Goal: Task Accomplishment & Management: Manage account settings

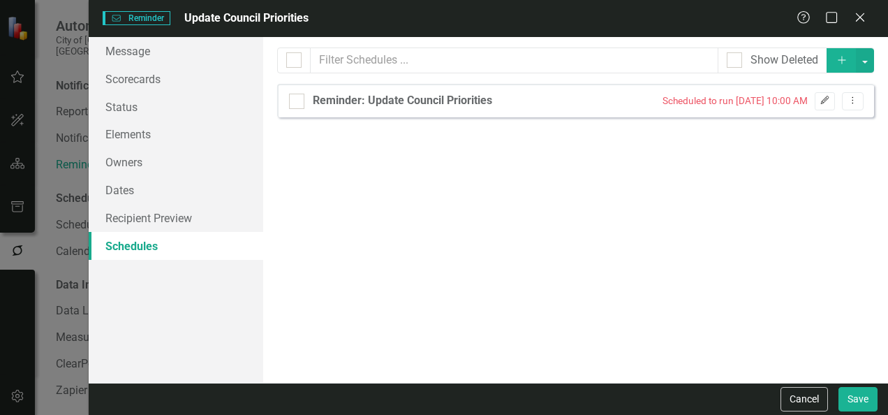
click at [828, 98] on icon "Edit" at bounding box center [824, 100] width 10 height 8
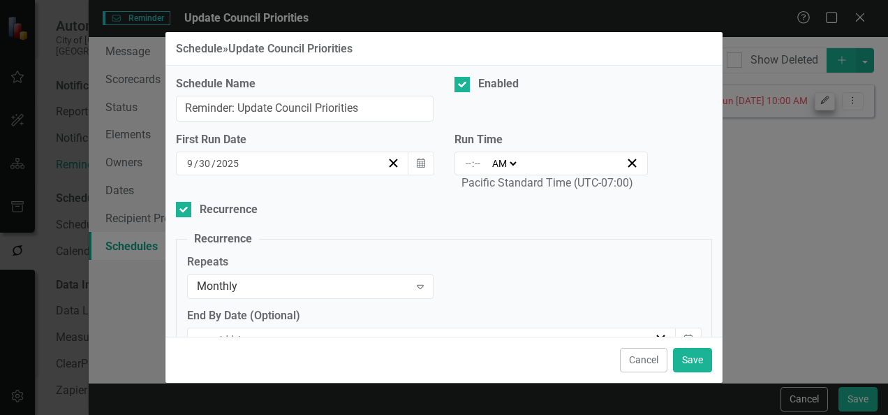
select select
type input "[DATE] 10:00 AM"
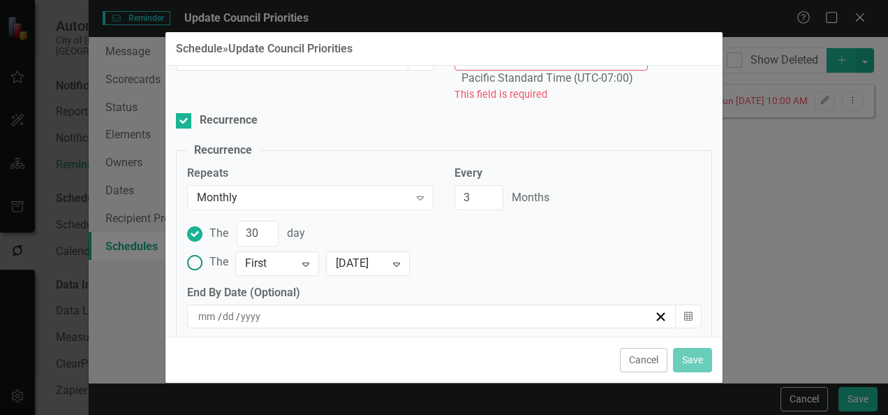
scroll to position [105, 0]
click at [203, 258] on ins at bounding box center [195, 262] width 22 height 22
click at [203, 258] on input "The First Expand [DATE] Expand" at bounding box center [195, 262] width 22 height 22
radio input "true"
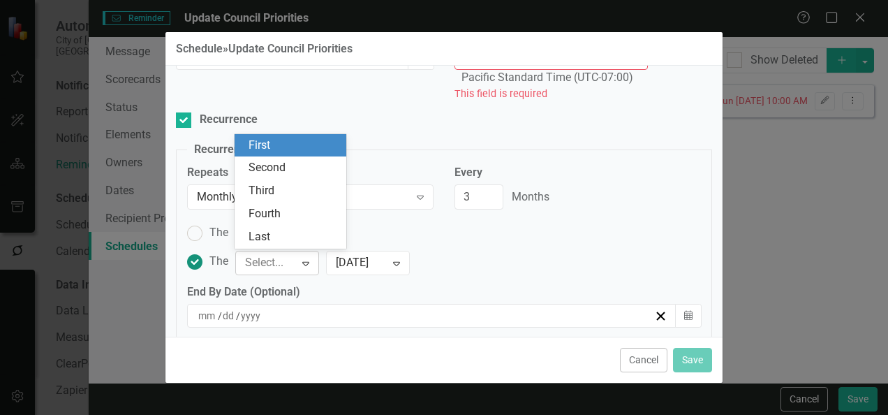
click at [281, 262] on div at bounding box center [265, 263] width 41 height 19
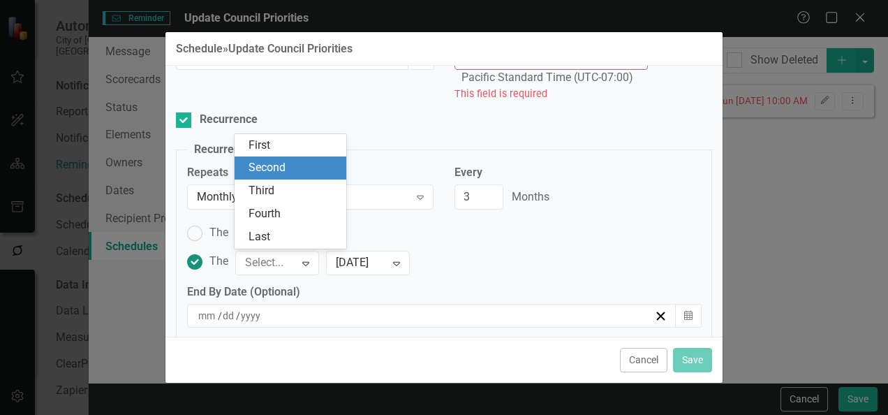
click at [281, 177] on div "Second" at bounding box center [291, 167] width 112 height 23
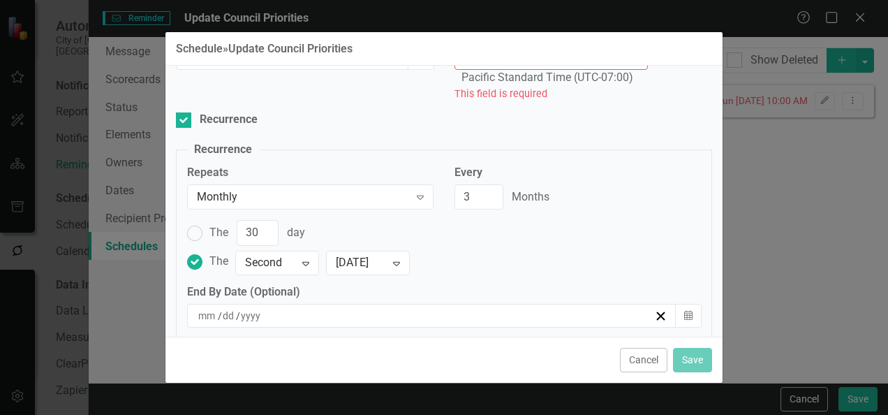
click at [632, 244] on div "The 30 day The option Second, selected. Select is focused ,type to refine list,…" at bounding box center [444, 247] width 514 height 54
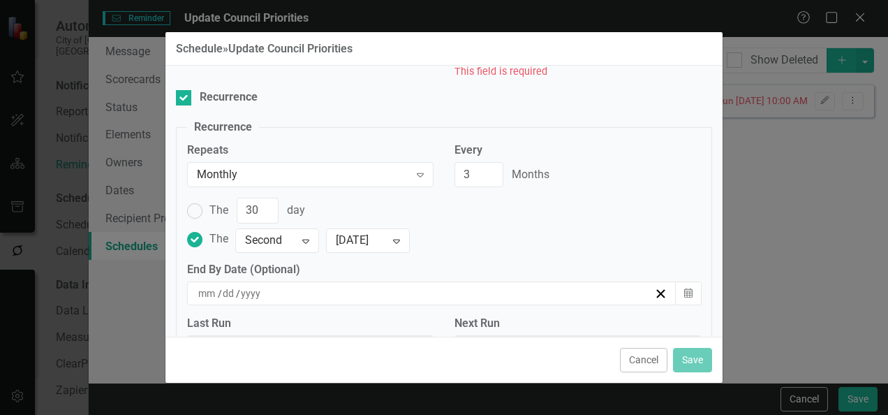
scroll to position [128, 0]
click at [657, 359] on button "Cancel" at bounding box center [643, 360] width 47 height 24
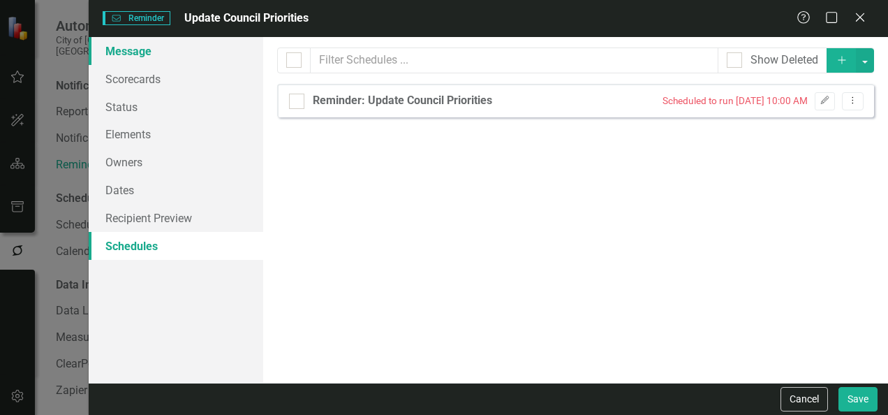
click at [131, 47] on link "Message" at bounding box center [176, 51] width 174 height 28
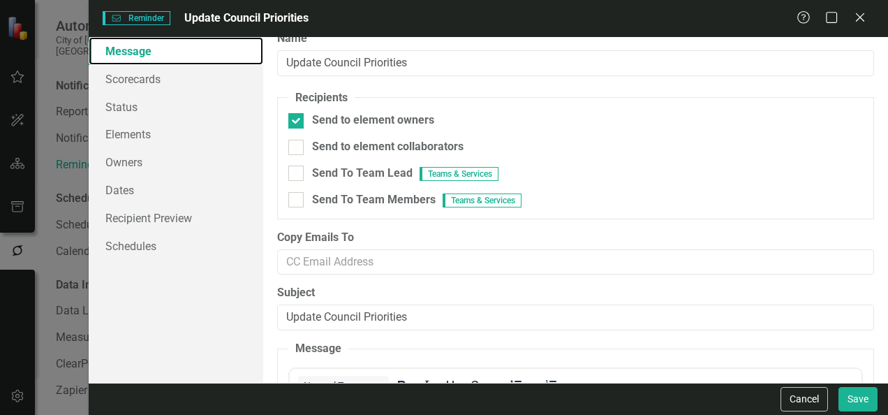
scroll to position [16, 0]
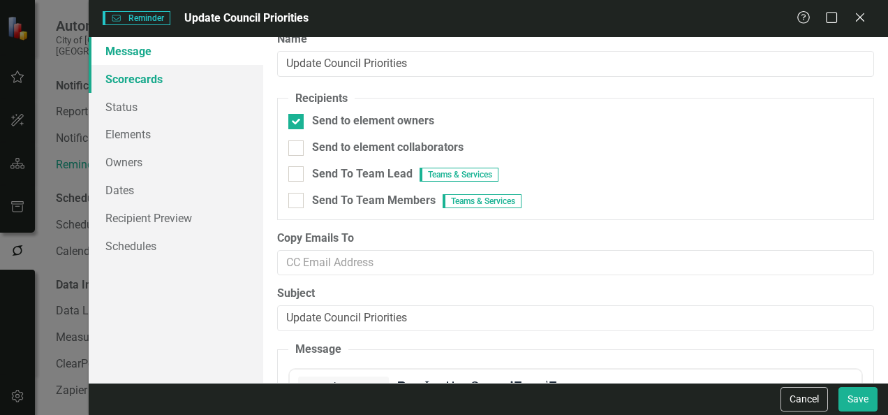
click at [187, 86] on link "Scorecards" at bounding box center [176, 79] width 174 height 28
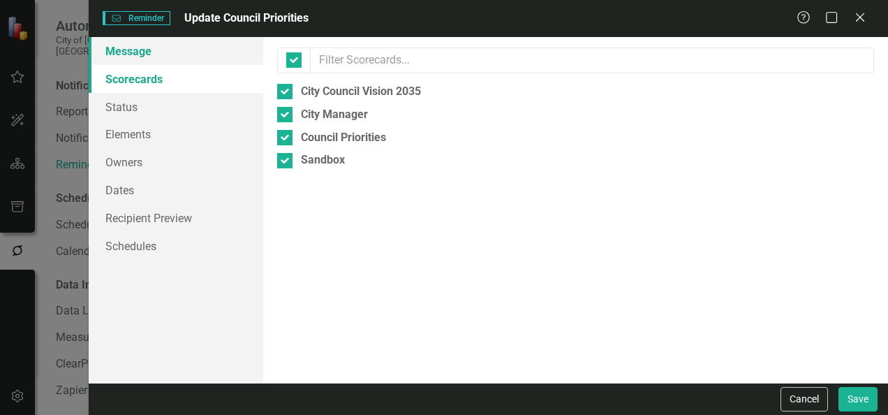
click at [148, 55] on link "Message" at bounding box center [176, 51] width 174 height 28
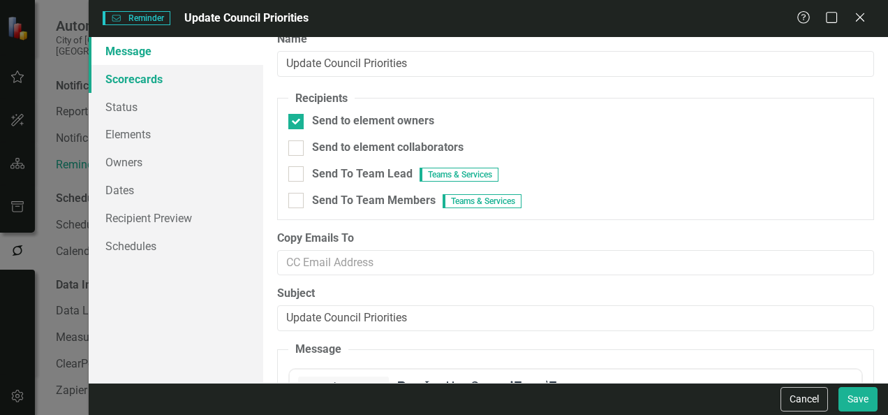
click at [156, 87] on link "Scorecards" at bounding box center [176, 79] width 174 height 28
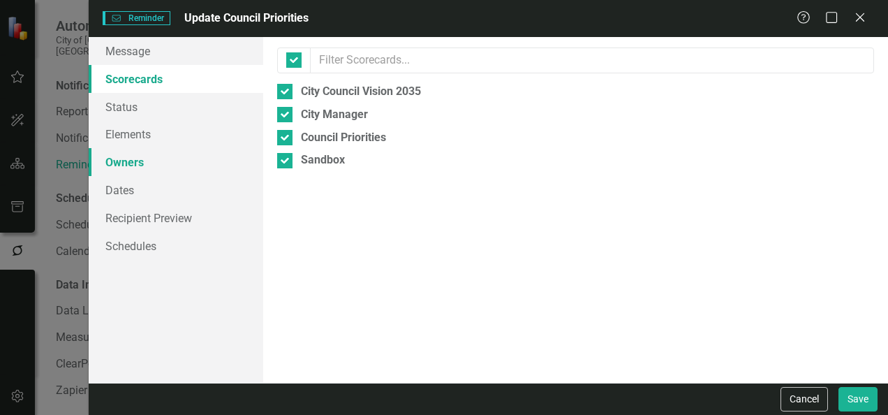
click at [124, 170] on link "Owners" at bounding box center [176, 162] width 174 height 28
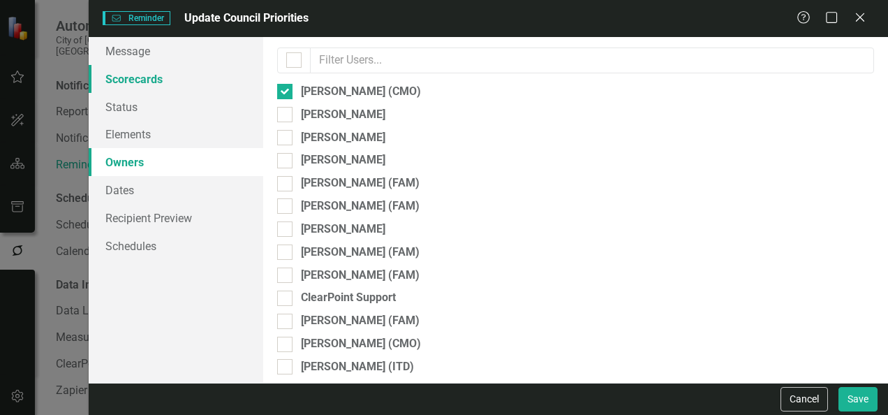
click at [140, 90] on link "Scorecards" at bounding box center [176, 79] width 174 height 28
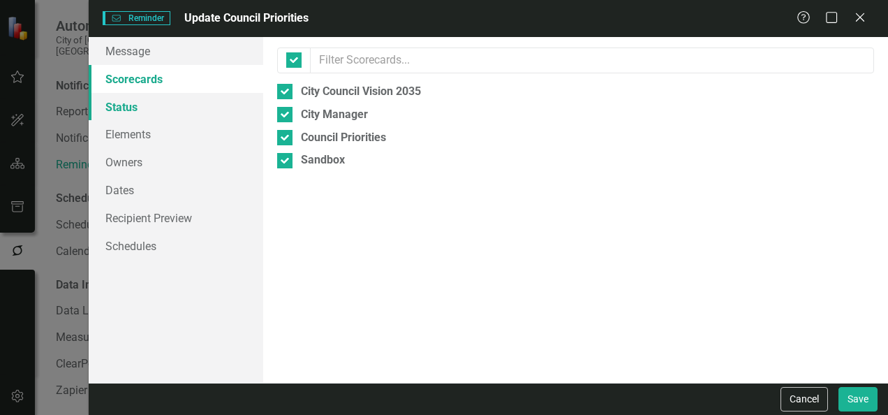
click at [120, 108] on link "Status" at bounding box center [176, 107] width 174 height 28
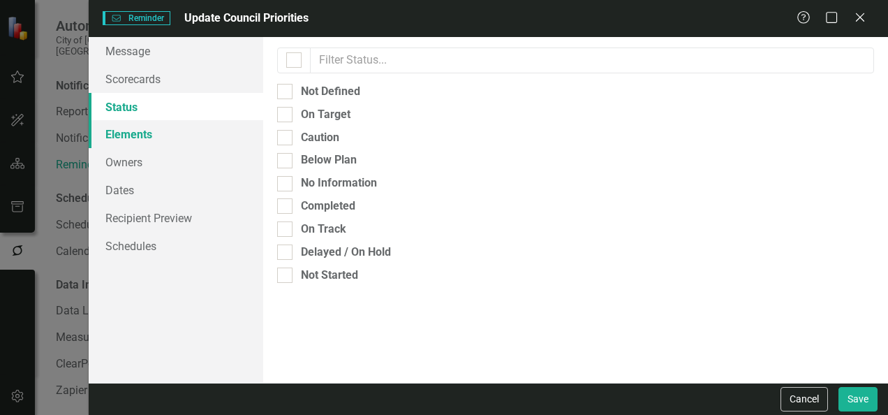
click at [148, 139] on link "Elements" at bounding box center [176, 134] width 174 height 28
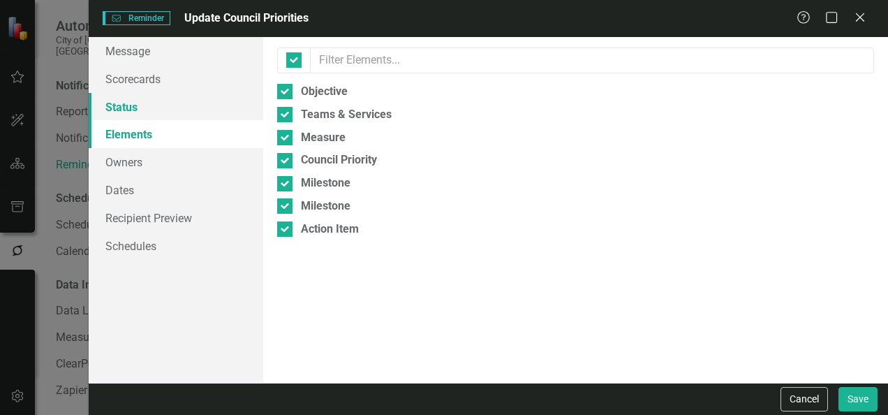
click at [119, 102] on link "Status" at bounding box center [176, 107] width 174 height 28
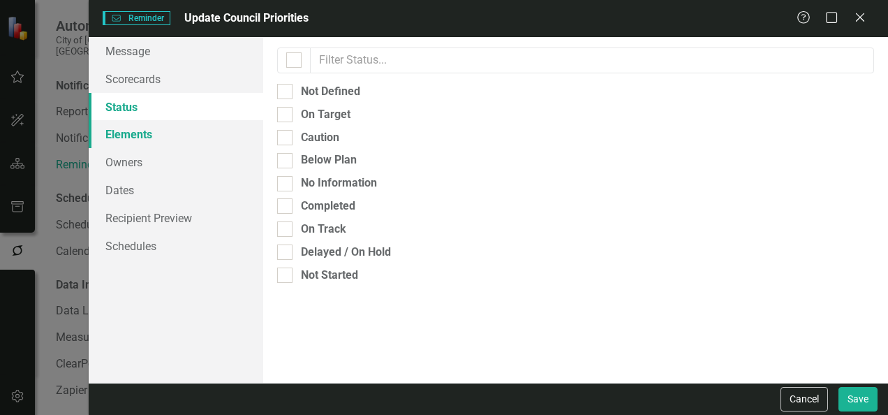
click at [185, 134] on link "Elements" at bounding box center [176, 134] width 174 height 28
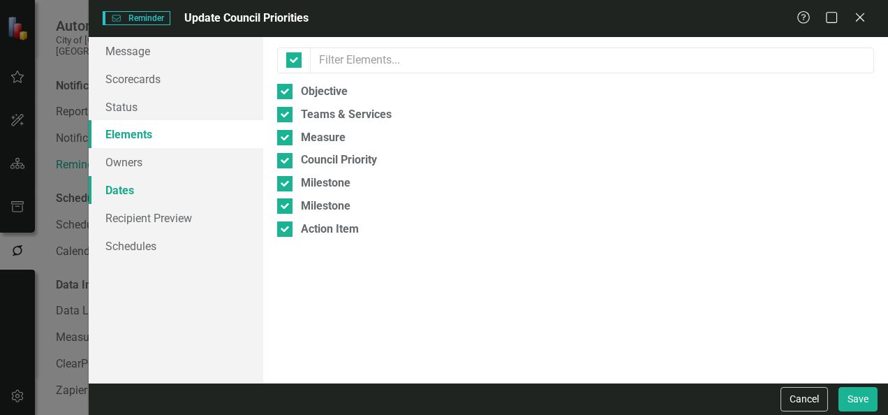
click at [134, 195] on link "Dates" at bounding box center [176, 190] width 174 height 28
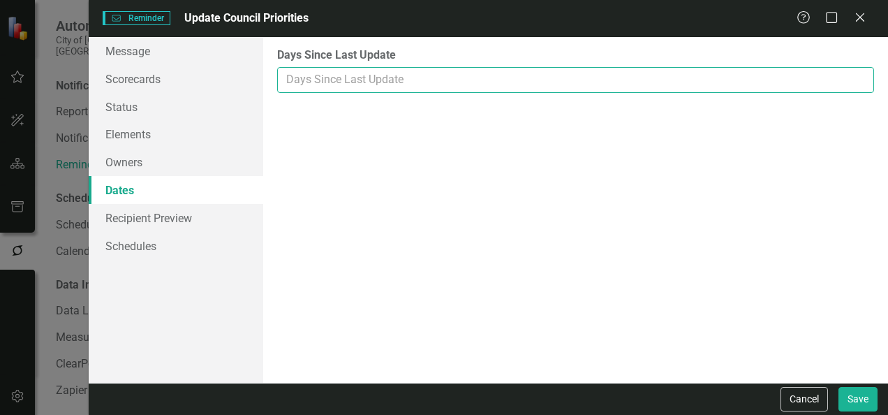
click at [514, 87] on input "Days Since Last Update" at bounding box center [575, 80] width 597 height 26
click at [863, 87] on input "-1" at bounding box center [575, 80] width 597 height 26
type input "0"
click at [859, 75] on input "0" at bounding box center [575, 80] width 597 height 26
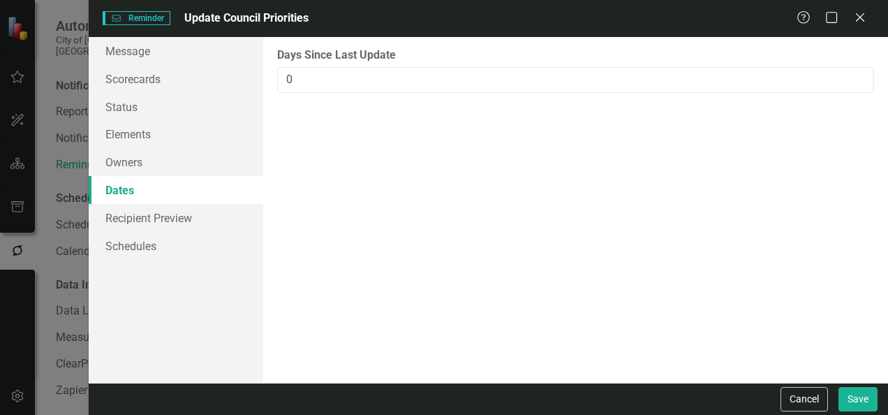
click at [787, 130] on div "You may want to limit reminders to people who have not recently updated their e…" at bounding box center [575, 209] width 625 height 345
click at [142, 221] on link "Recipient Preview" at bounding box center [176, 218] width 174 height 28
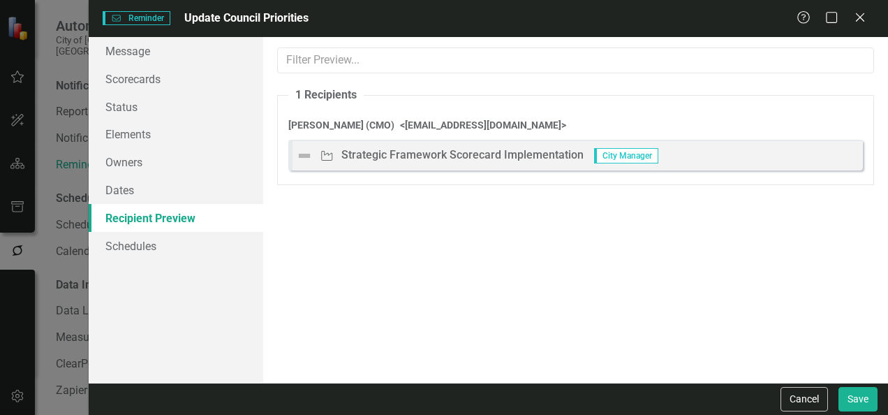
click at [412, 147] on div "Strategic Framework Scorecard Implementation" at bounding box center [462, 155] width 242 height 16
click at [168, 244] on link "Schedules" at bounding box center [176, 246] width 174 height 28
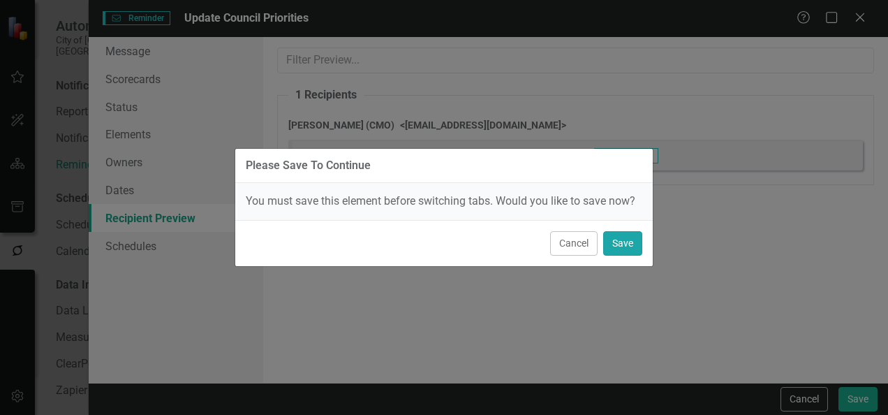
click at [618, 238] on button "Save" at bounding box center [622, 243] width 39 height 24
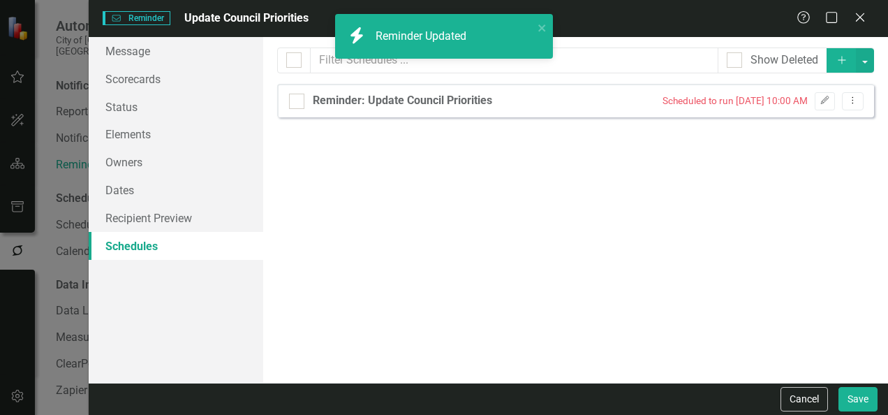
click at [144, 244] on link "Schedules" at bounding box center [176, 246] width 174 height 28
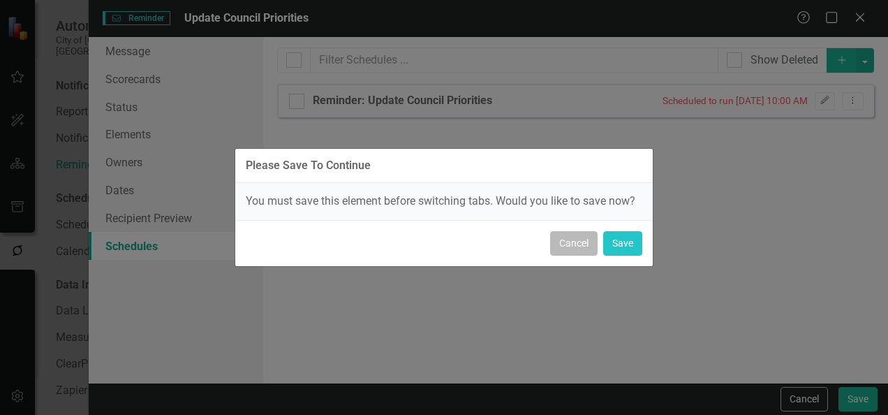
click at [570, 244] on button "Cancel" at bounding box center [573, 243] width 47 height 24
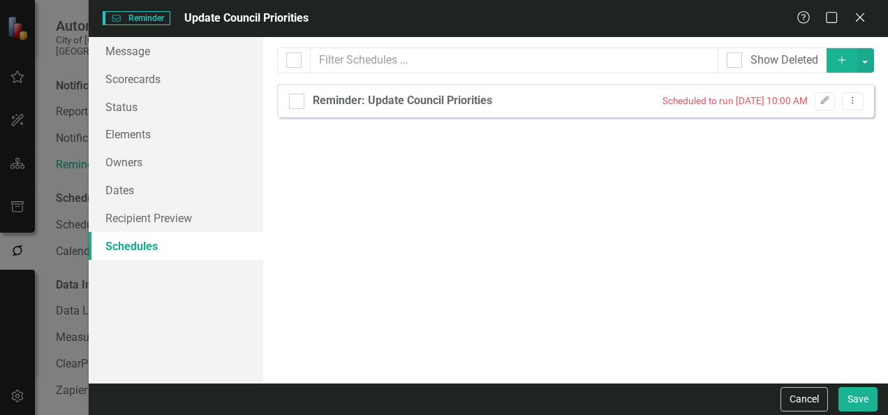
click at [835, 59] on button "Add" at bounding box center [841, 60] width 31 height 24
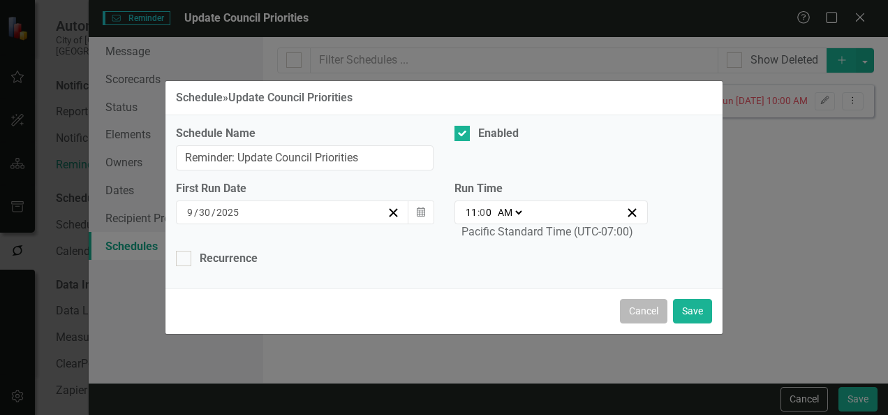
click at [650, 305] on button "Cancel" at bounding box center [643, 311] width 47 height 24
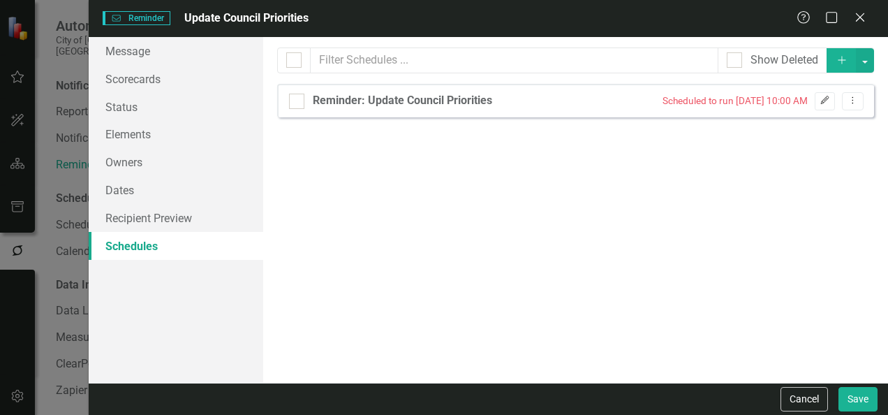
click at [823, 98] on icon "Edit" at bounding box center [824, 100] width 10 height 8
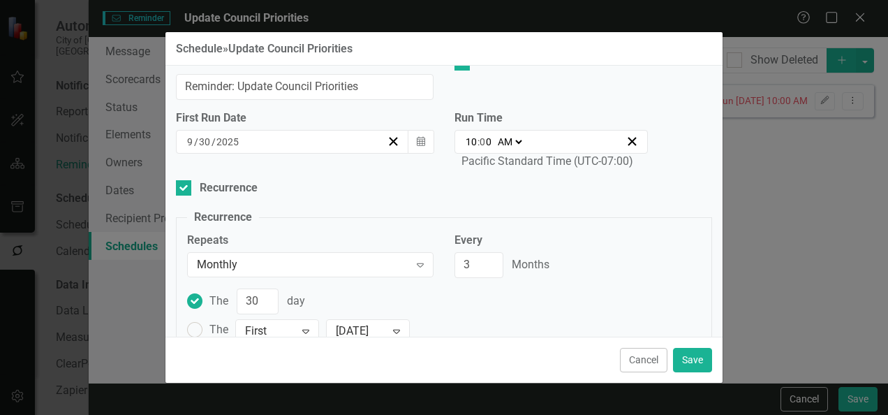
scroll to position [0, 0]
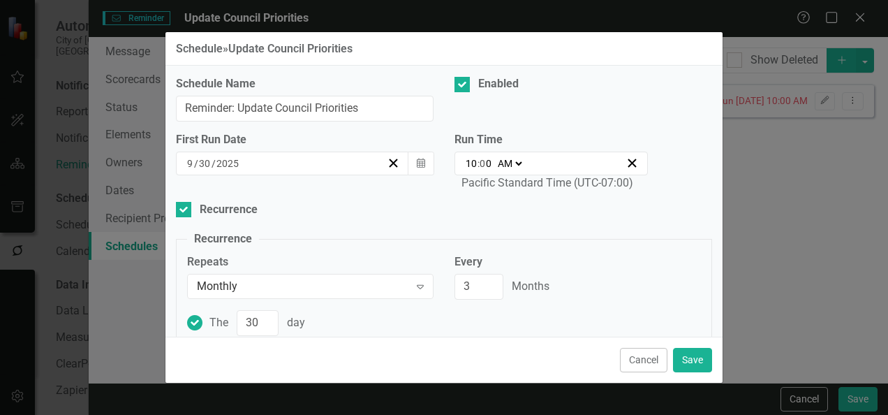
click at [516, 163] on select "AM PM" at bounding box center [509, 163] width 30 height 14
click at [477, 161] on span ":" at bounding box center [478, 163] width 2 height 13
click at [465, 159] on input "10" at bounding box center [471, 163] width 13 height 14
type input "01:00"
type input "1"
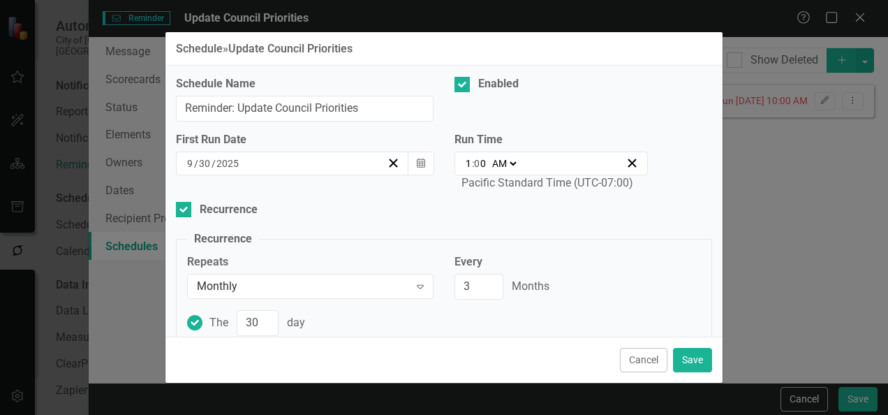
type input "11:00"
type input "11"
click at [444, 195] on div "Run Time 11:00 11 : 0 0 AM PM Pacific Standard Time (UTC-07:00)" at bounding box center [583, 167] width 278 height 70
click at [625, 364] on button "Cancel" at bounding box center [643, 360] width 47 height 24
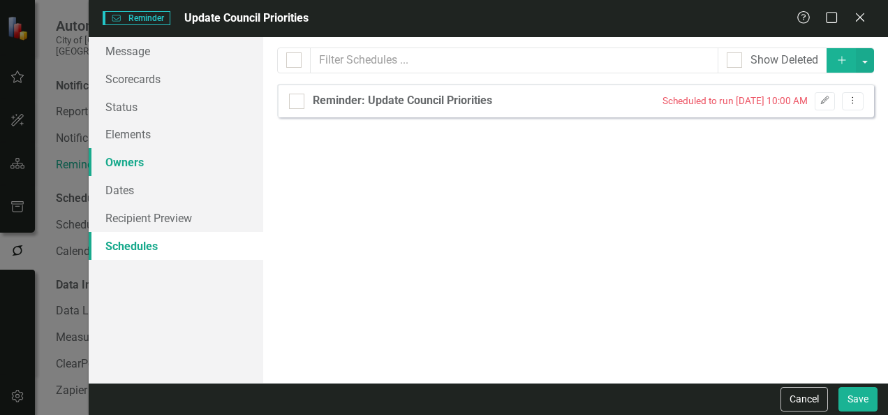
click at [139, 156] on link "Owners" at bounding box center [176, 162] width 174 height 28
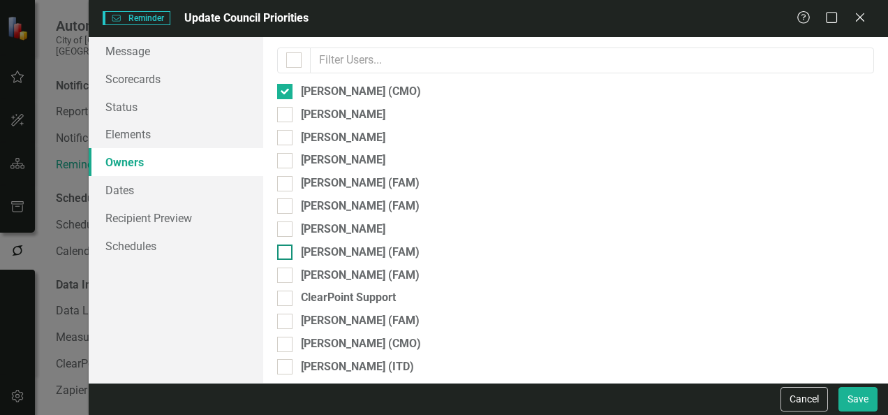
click at [288, 254] on div at bounding box center [284, 251] width 15 height 15
click at [286, 253] on input "[PERSON_NAME] (FAM)" at bounding box center [281, 248] width 9 height 9
checkbox input "true"
click at [849, 410] on div "Cancel Save" at bounding box center [488, 398] width 799 height 32
click at [860, 401] on button "Save" at bounding box center [857, 399] width 39 height 24
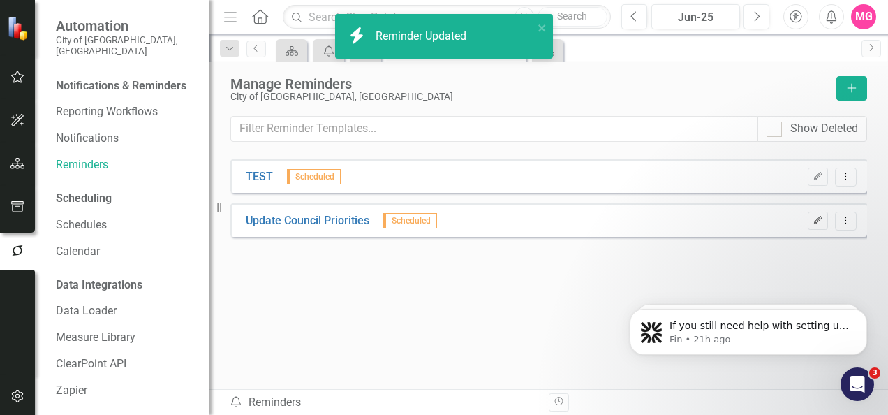
click at [816, 220] on icon "Edit" at bounding box center [817, 220] width 10 height 8
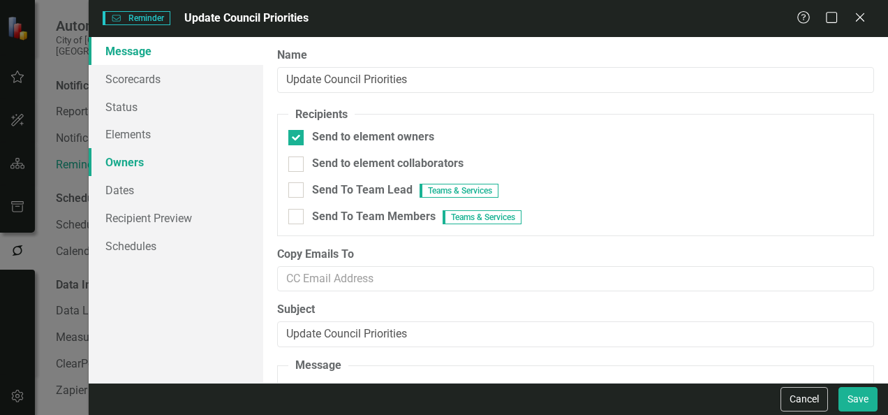
click at [133, 165] on link "Owners" at bounding box center [176, 162] width 174 height 28
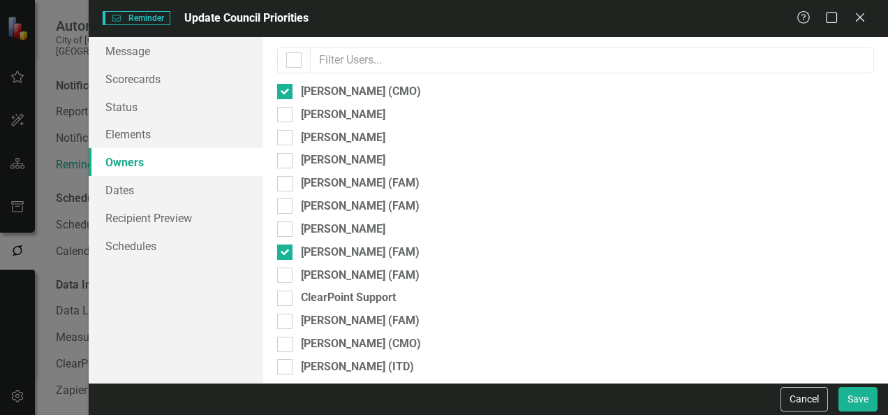
click at [133, 165] on link "Owners" at bounding box center [176, 162] width 174 height 28
click at [141, 240] on link "Schedules" at bounding box center [176, 246] width 174 height 28
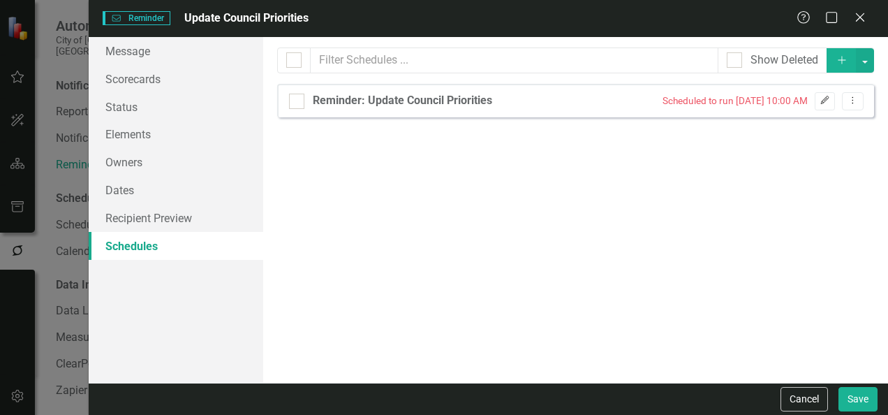
click at [825, 101] on icon "Edit" at bounding box center [824, 100] width 10 height 8
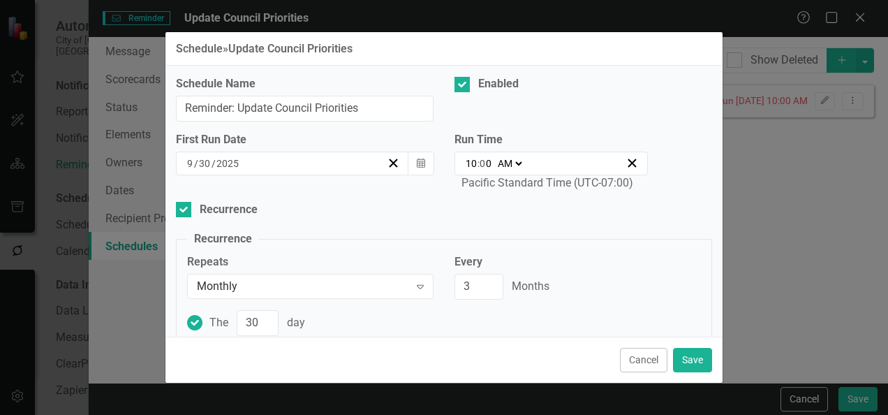
click at [477, 165] on span ":" at bounding box center [478, 163] width 2 height 13
click at [468, 163] on input "10" at bounding box center [471, 163] width 13 height 14
type input "01:00"
type input "1"
type input "11:00"
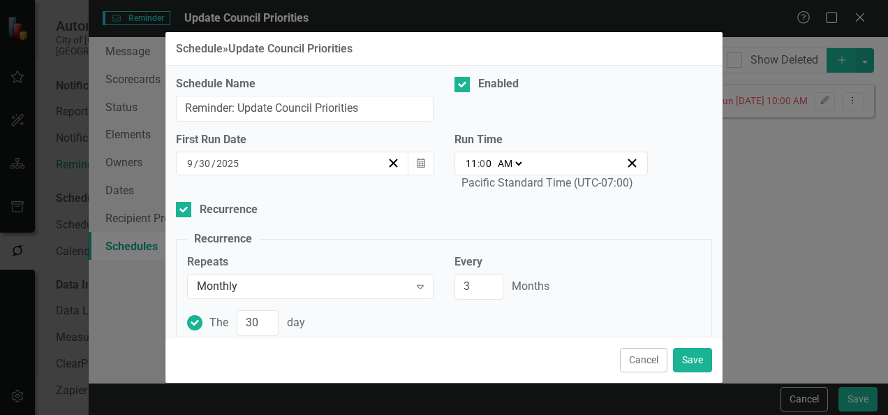
type input "11"
click at [600, 202] on div "Recurrence" at bounding box center [444, 210] width 536 height 16
click at [185, 202] on input "Recurrence" at bounding box center [180, 206] width 9 height 9
checkbox input "false"
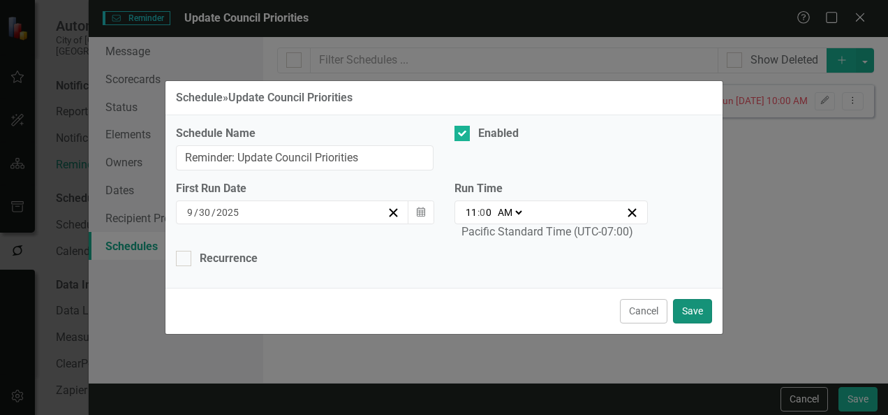
click at [692, 310] on button "Save" at bounding box center [692, 311] width 39 height 24
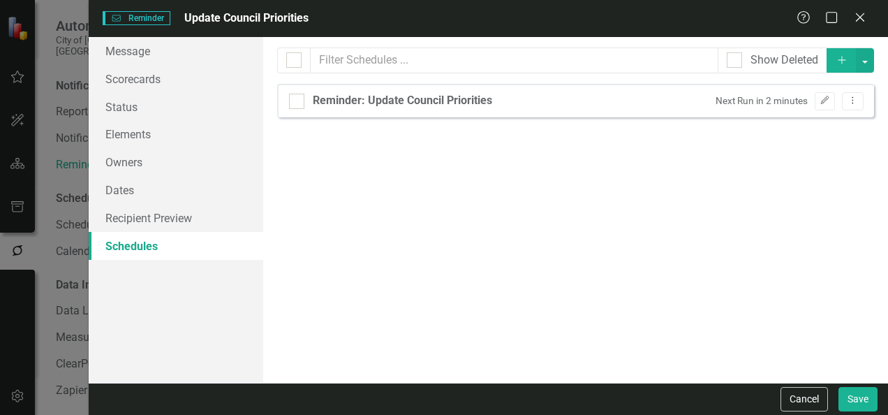
click at [613, 209] on div "Reminders can be configured to automatically run on schedules that you define b…" at bounding box center [575, 209] width 625 height 345
click at [126, 200] on link "Dates" at bounding box center [176, 190] width 174 height 28
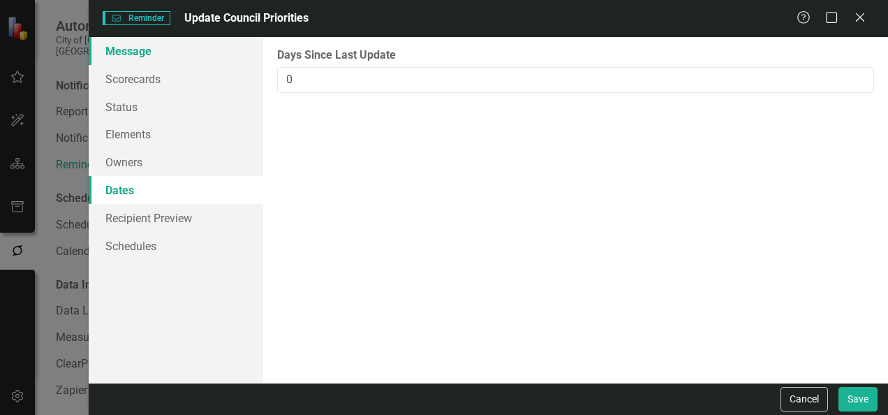
click at [127, 52] on link "Message" at bounding box center [176, 51] width 174 height 28
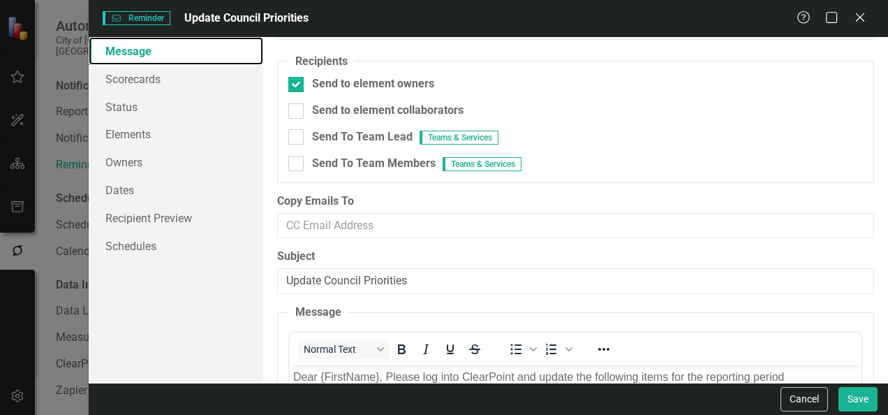
scroll to position [62, 0]
